Goal: Navigation & Orientation: Find specific page/section

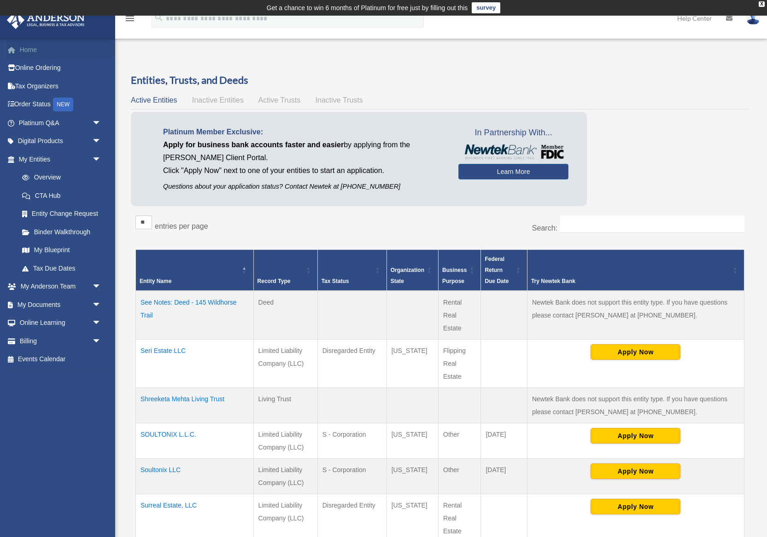
click at [33, 49] on link "Home" at bounding box center [60, 50] width 109 height 18
click at [32, 49] on link "Home" at bounding box center [60, 50] width 109 height 18
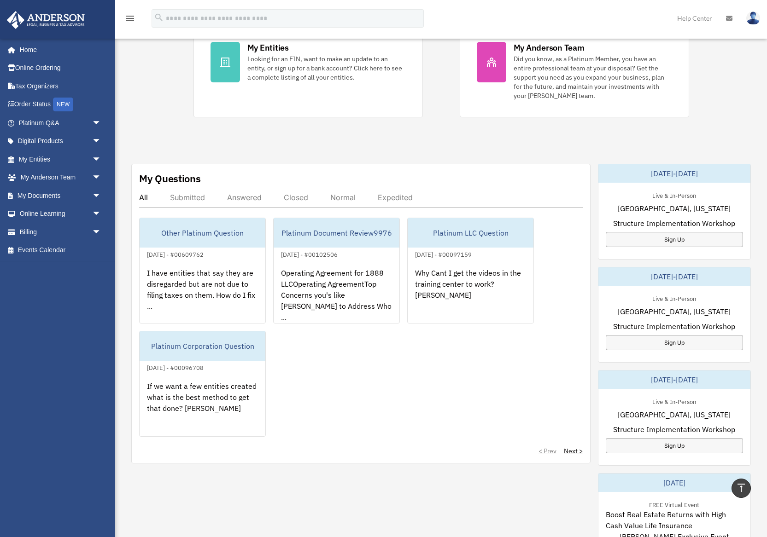
scroll to position [216, 0]
click at [194, 197] on div "Submitted" at bounding box center [187, 197] width 35 height 9
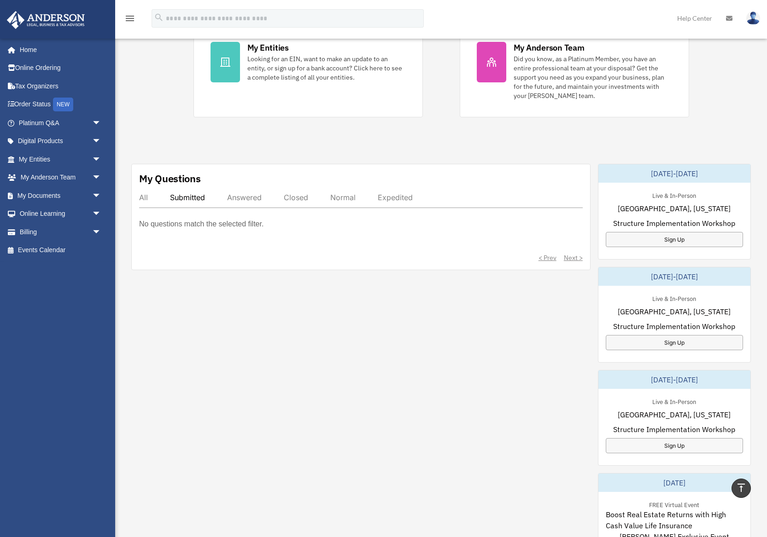
drag, startPoint x: 239, startPoint y: 196, endPoint x: 261, endPoint y: 196, distance: 21.2
click at [240, 196] on div "Answered" at bounding box center [244, 197] width 35 height 9
drag, startPoint x: 294, startPoint y: 197, endPoint x: 338, endPoint y: 204, distance: 44.4
click at [295, 197] on div "Closed" at bounding box center [296, 197] width 24 height 9
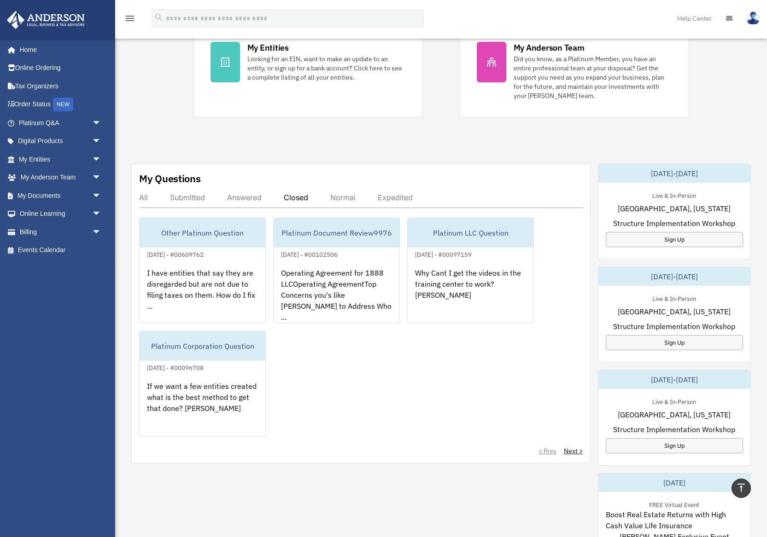
drag, startPoint x: 345, startPoint y: 198, endPoint x: 379, endPoint y: 193, distance: 34.4
click at [346, 198] on div "Normal" at bounding box center [342, 197] width 25 height 9
click at [391, 195] on div "Expedited" at bounding box center [395, 197] width 35 height 9
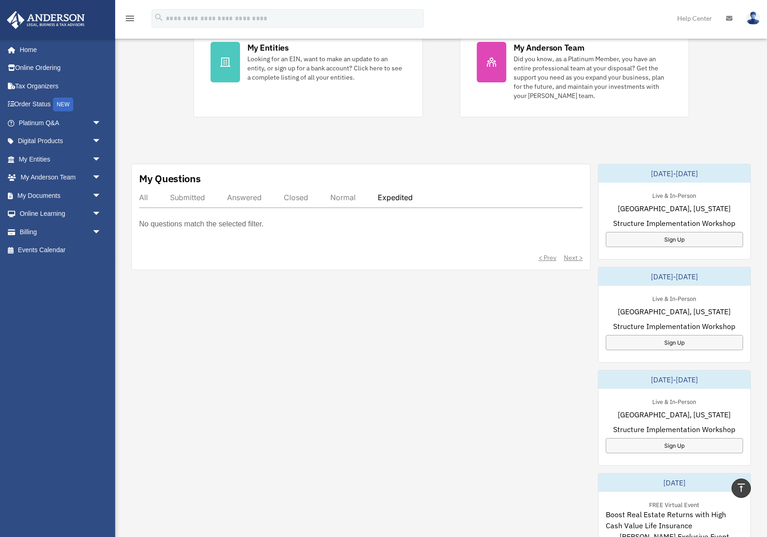
click at [145, 197] on div "All" at bounding box center [143, 197] width 9 height 9
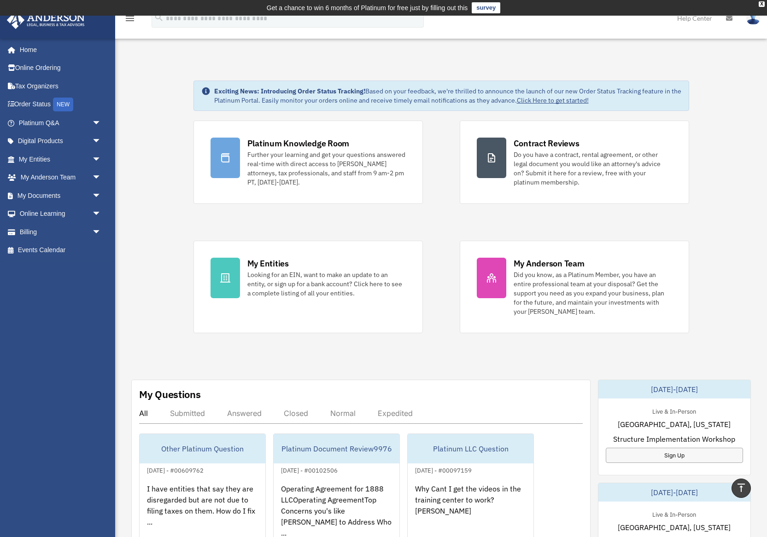
scroll to position [0, 0]
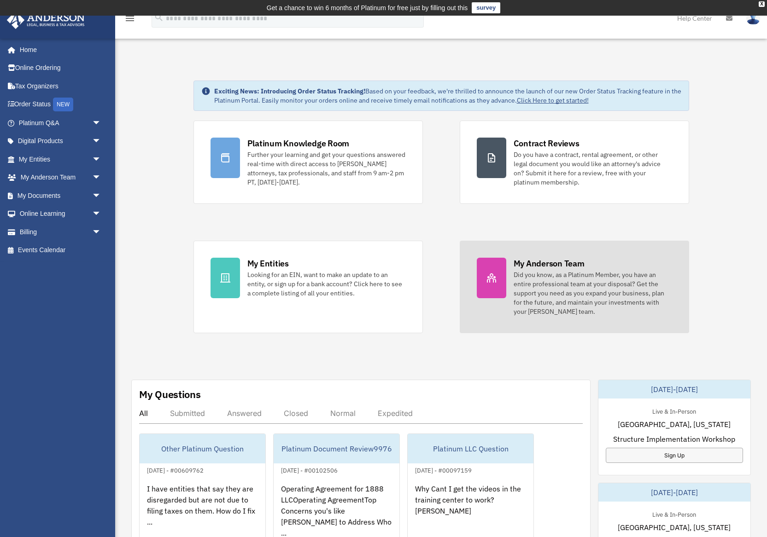
click at [524, 280] on div "Did you know, as a Platinum Member, you have an entire professional team at you…" at bounding box center [592, 293] width 158 height 46
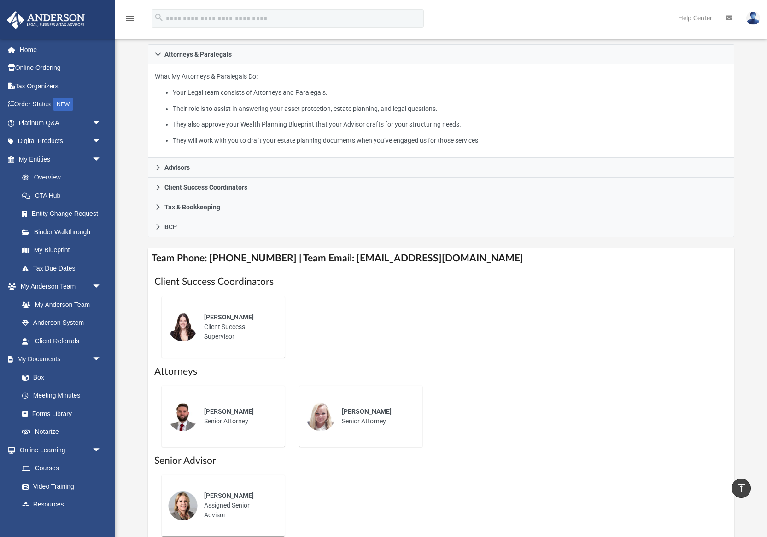
scroll to position [155, 0]
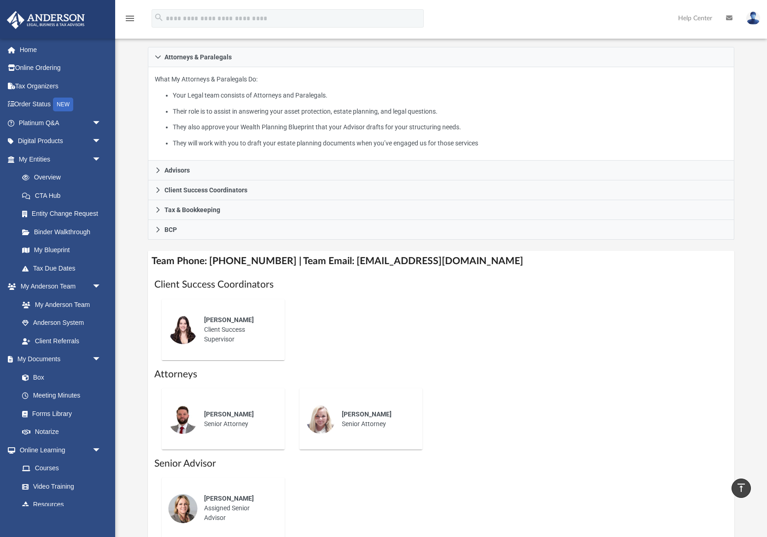
click at [222, 316] on span "Jennie Wilson" at bounding box center [229, 319] width 50 height 7
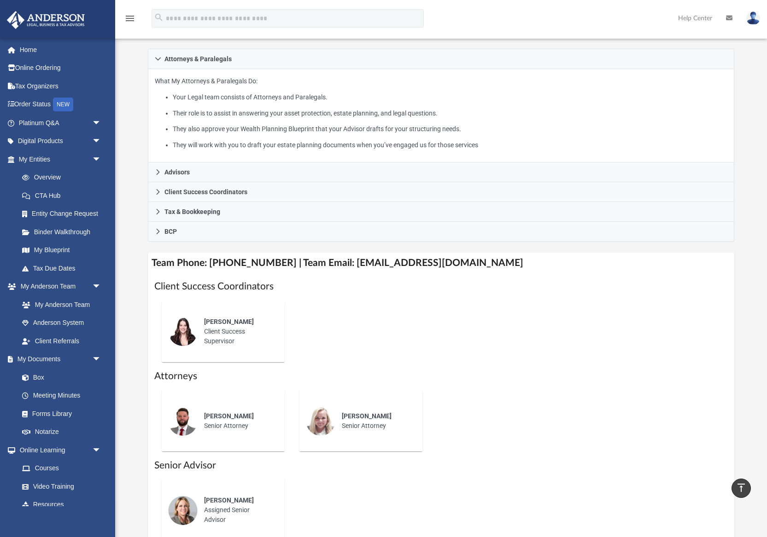
click at [227, 340] on div "Jennie Wilson Client Success Supervisor" at bounding box center [238, 332] width 81 height 42
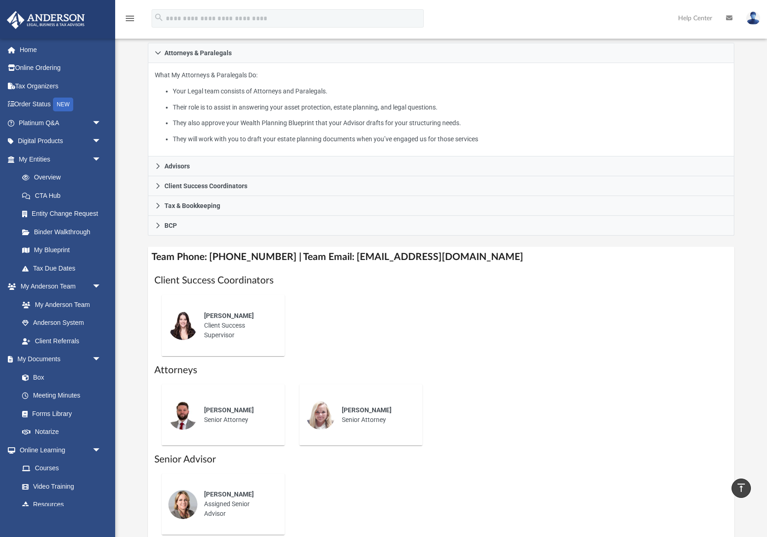
scroll to position [159, 0]
click at [41, 151] on link "My Entities arrow_drop_down" at bounding box center [60, 159] width 109 height 18
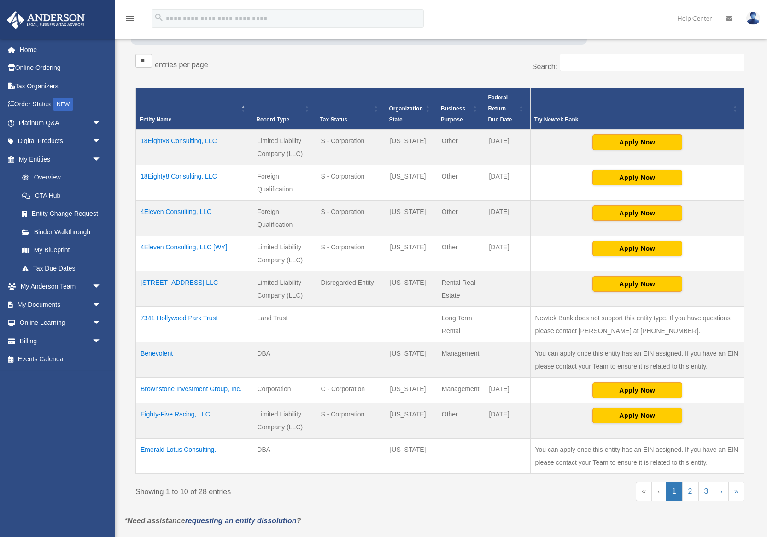
scroll to position [165, 0]
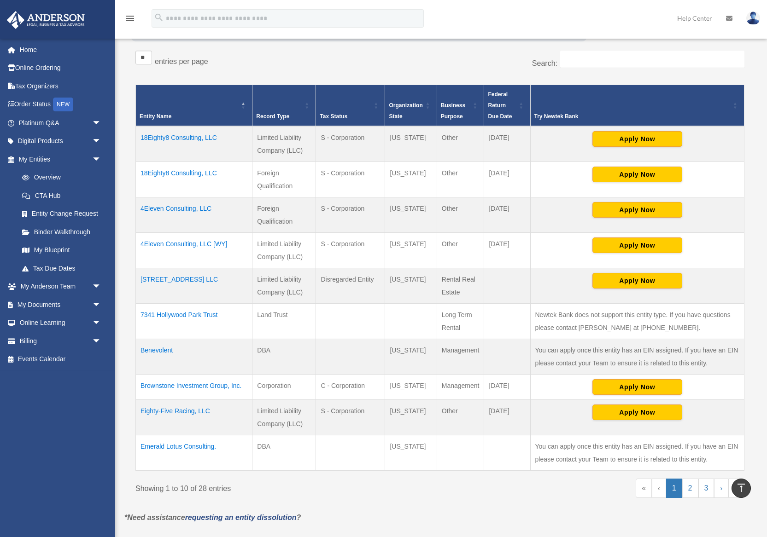
click at [216, 314] on td "7341 Hollywood Park Trust" at bounding box center [194, 320] width 117 height 35
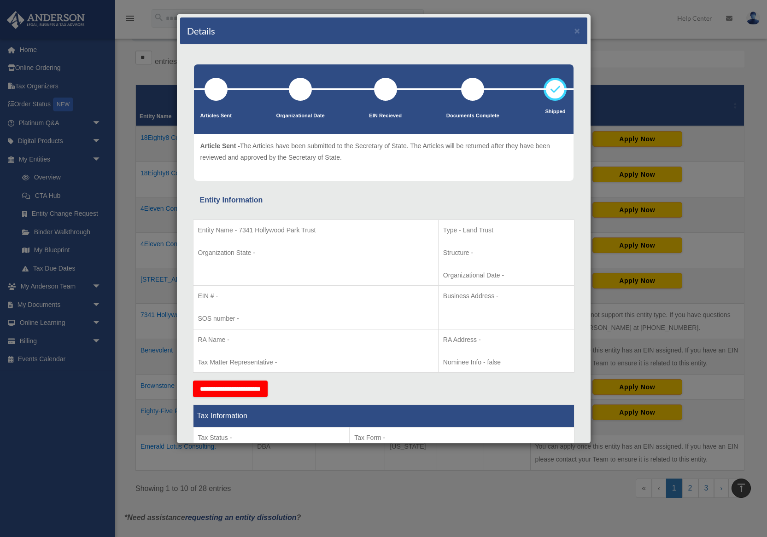
scroll to position [0, 0]
